Goal: Navigation & Orientation: Find specific page/section

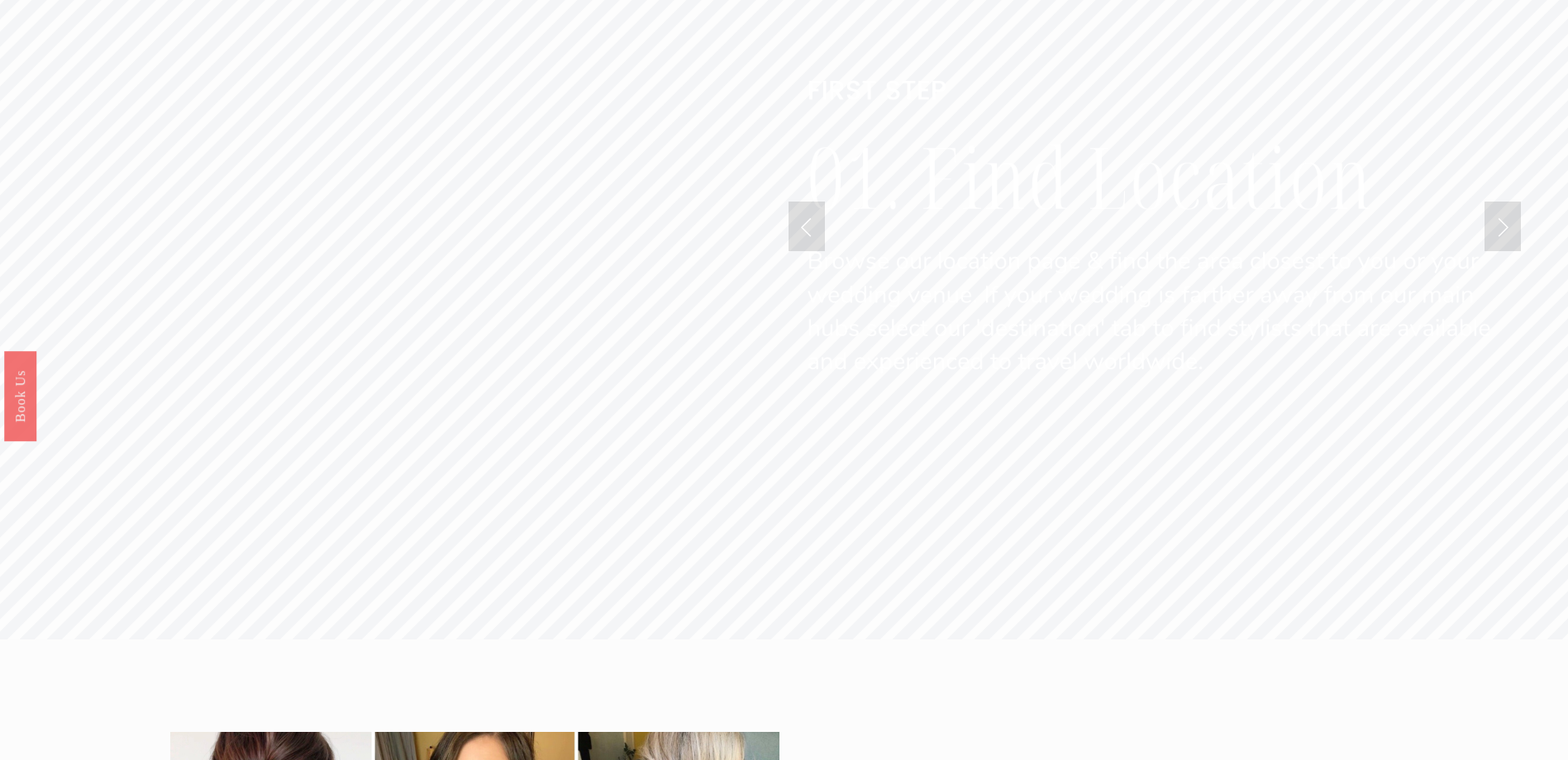
scroll to position [6116, 0]
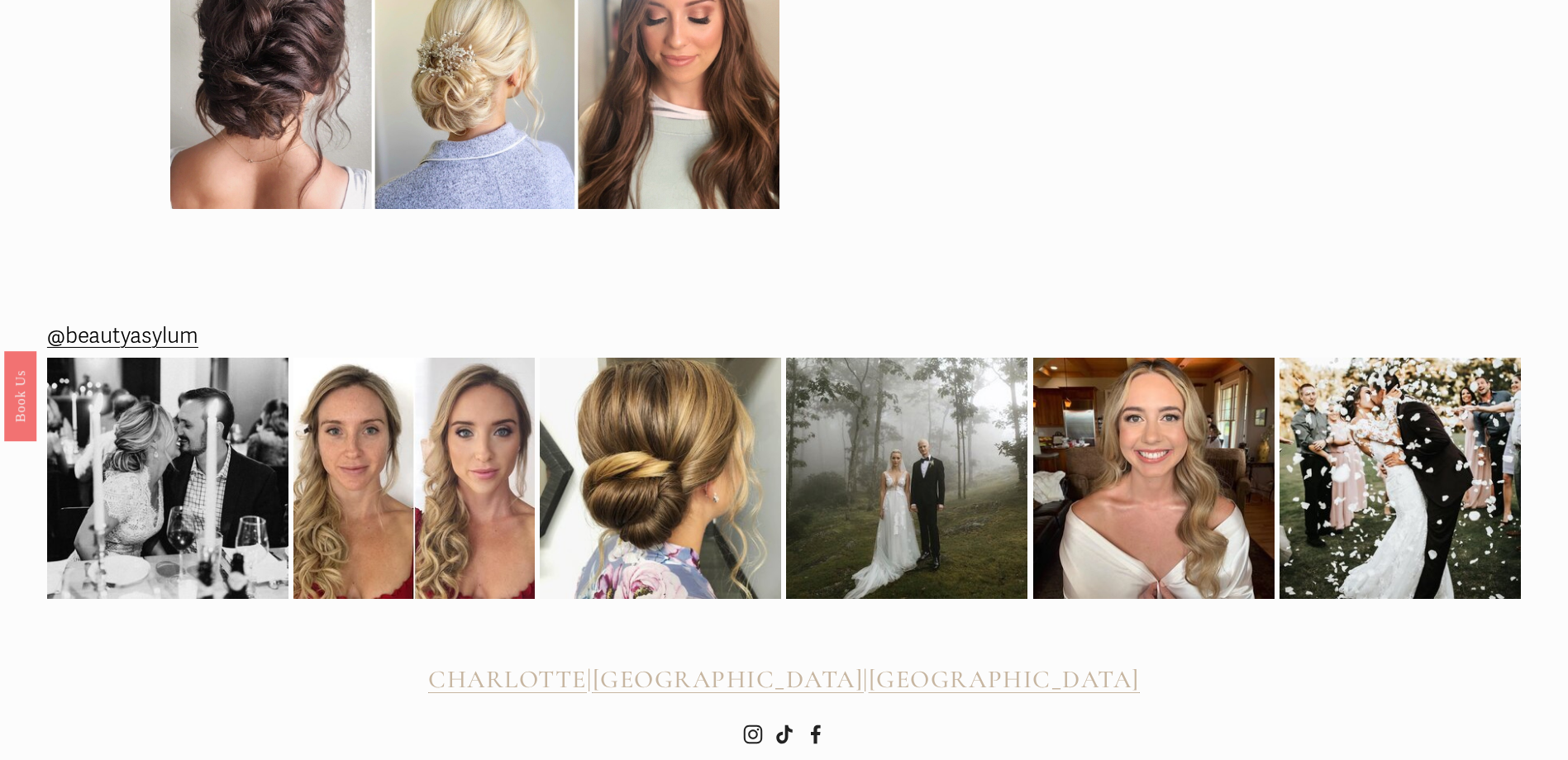
click at [577, 665] on span "CHARLOTTE" at bounding box center [507, 680] width 159 height 31
